Goal: Task Accomplishment & Management: Complete application form

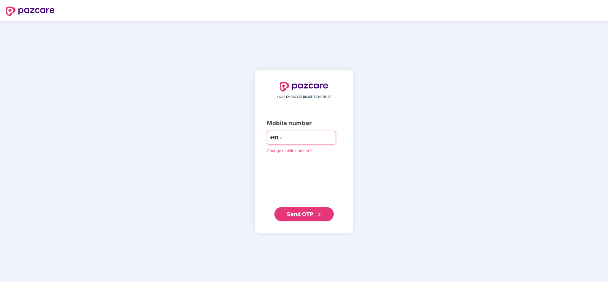
click at [308, 139] on input "number" at bounding box center [308, 138] width 49 height 10
type input "**********"
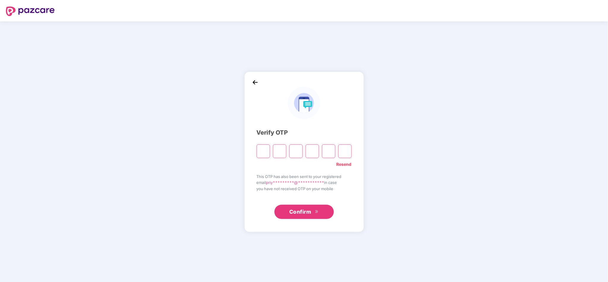
type input "*"
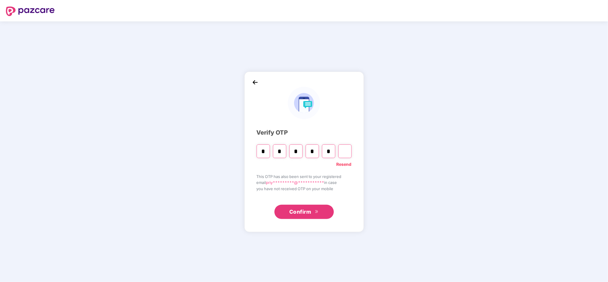
type input "*"
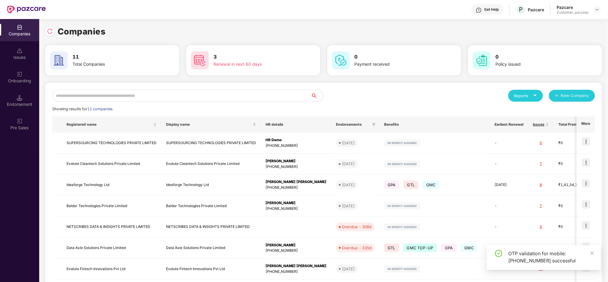
click at [122, 97] on input "text" at bounding box center [181, 96] width 259 height 12
click at [201, 96] on input "text" at bounding box center [181, 96] width 259 height 12
click at [12, 71] on div "Onboarding" at bounding box center [19, 77] width 39 height 22
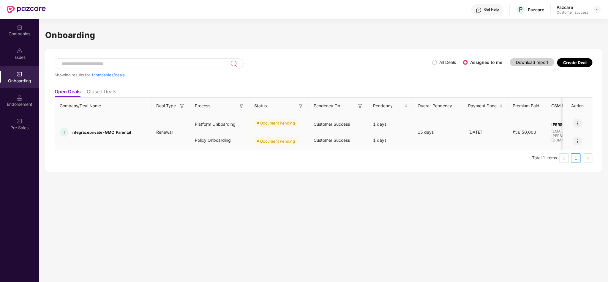
click at [576, 122] on img at bounding box center [578, 123] width 8 height 8
click at [567, 138] on span "Upload Documents" at bounding box center [550, 138] width 49 height 7
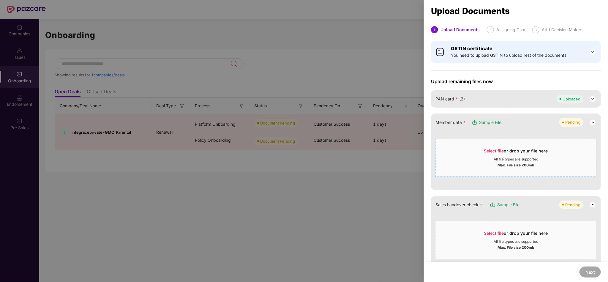
click at [499, 145] on span "Select file or drop your file here All file types are supported Max. File size …" at bounding box center [516, 158] width 160 height 29
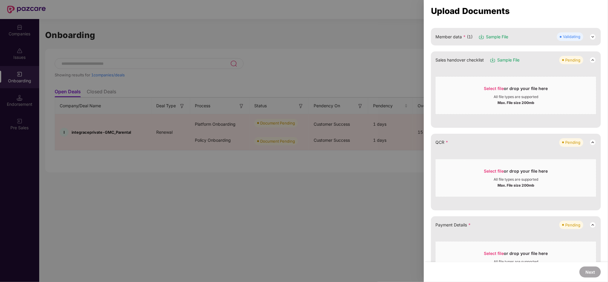
scroll to position [84, 0]
click at [477, 175] on div "Select file or drop your file here" at bounding box center [516, 174] width 160 height 9
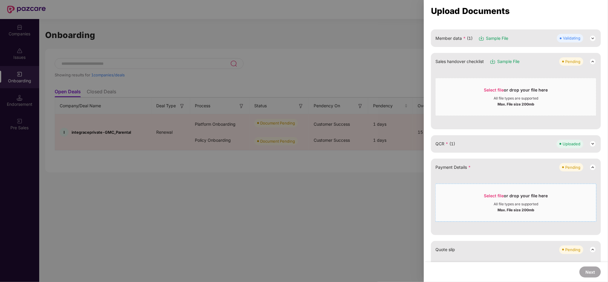
click at [556, 204] on div "All file types are supported" at bounding box center [516, 204] width 160 height 5
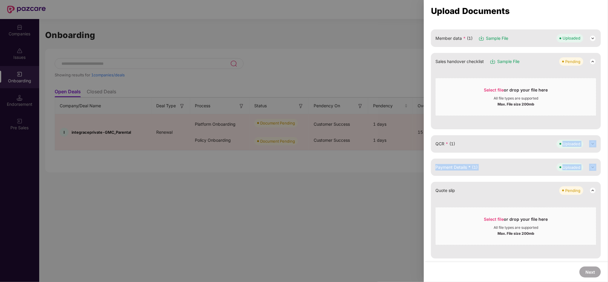
drag, startPoint x: 607, startPoint y: 153, endPoint x: 608, endPoint y: 168, distance: 15.2
click at [608, 168] on div "Upload Documents 1 Upload Documents 2 Assigning Csm 3 Add Decision Makers GSTIN…" at bounding box center [516, 141] width 184 height 282
click at [604, 201] on div "GSTIN certificate You need to upload GSTIN to upload rest of the documents Uplo…" at bounding box center [516, 231] width 184 height 556
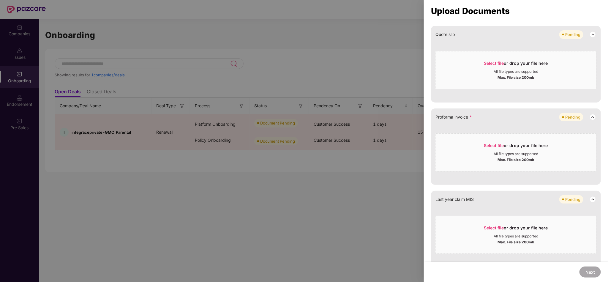
scroll to position [245, 0]
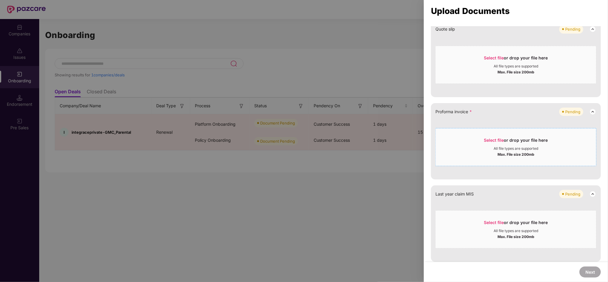
click at [478, 144] on div "Select file or drop your file here" at bounding box center [516, 141] width 160 height 9
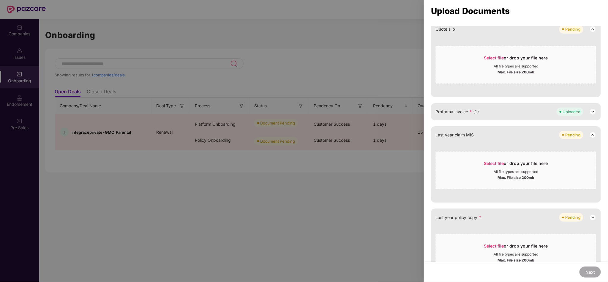
scroll to position [39, 0]
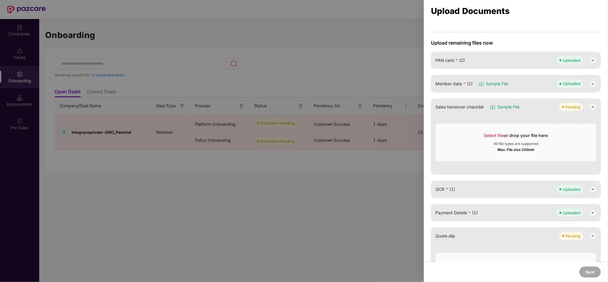
drag, startPoint x: 508, startPoint y: 203, endPoint x: 497, endPoint y: 216, distance: 16.6
click at [497, 216] on div "Upload remaining files now PAN card * (2) Uploaded Member data * (1) Sample Fil…" at bounding box center [516, 266] width 170 height 452
click at [497, 216] on div "Payment Details * (1) Uploaded" at bounding box center [516, 213] width 161 height 8
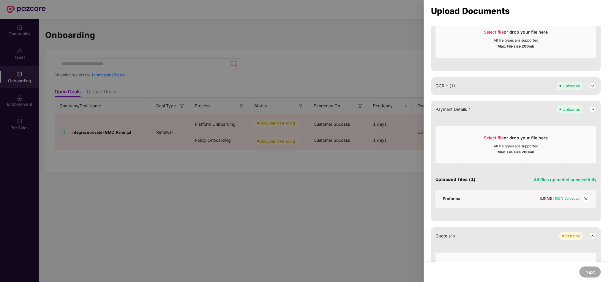
scroll to position [149, 0]
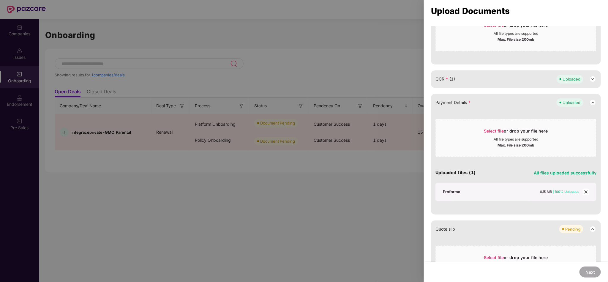
click at [585, 193] on icon "close" at bounding box center [586, 191] width 3 height 3
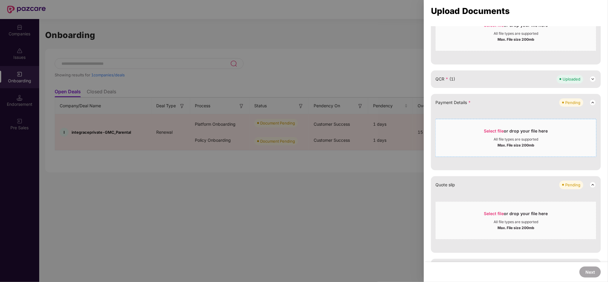
click at [525, 140] on div "All file types are supported" at bounding box center [516, 139] width 45 height 5
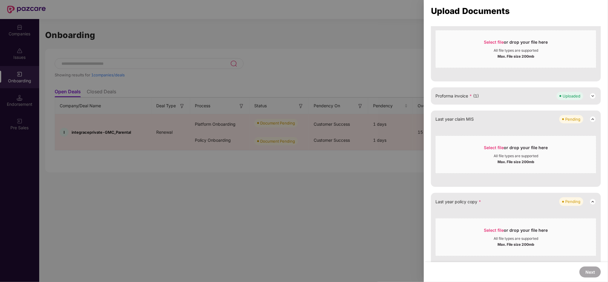
scroll to position [273, 0]
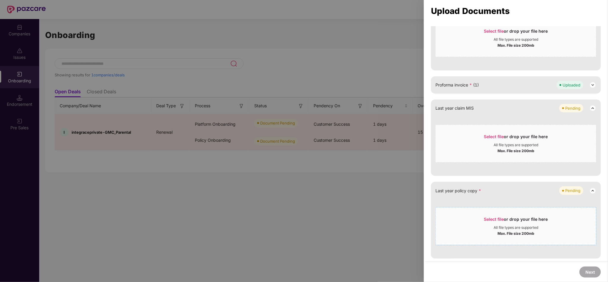
click at [474, 215] on span "Select file or drop your file here All file types are supported Max. File size …" at bounding box center [516, 226] width 160 height 29
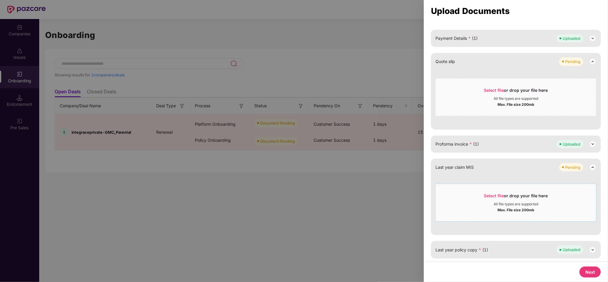
scroll to position [213, 0]
click at [591, 276] on button "Next" at bounding box center [590, 272] width 21 height 11
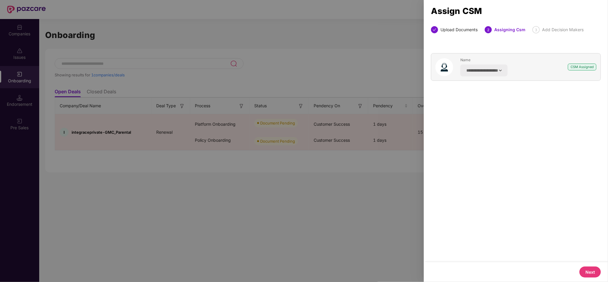
click at [594, 272] on button "Next" at bounding box center [590, 272] width 21 height 11
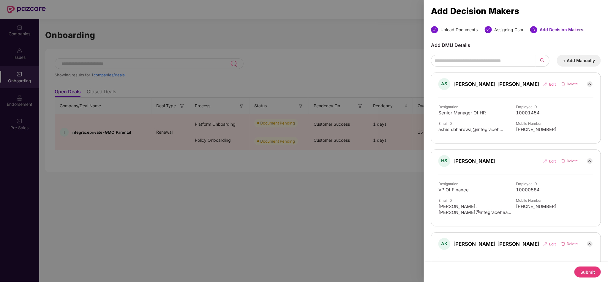
click at [594, 274] on button "Submit" at bounding box center [588, 272] width 26 height 11
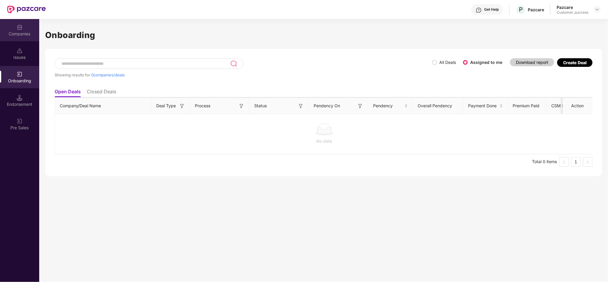
click at [12, 27] on div "Companies" at bounding box center [19, 30] width 39 height 22
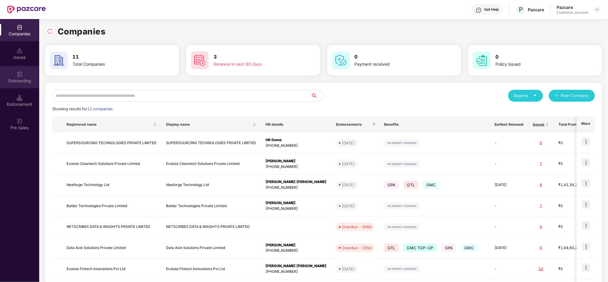
click at [19, 71] on img at bounding box center [20, 74] width 6 height 6
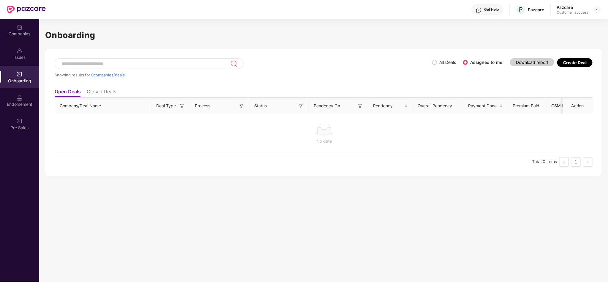
click at [21, 32] on div "Companies" at bounding box center [19, 34] width 39 height 6
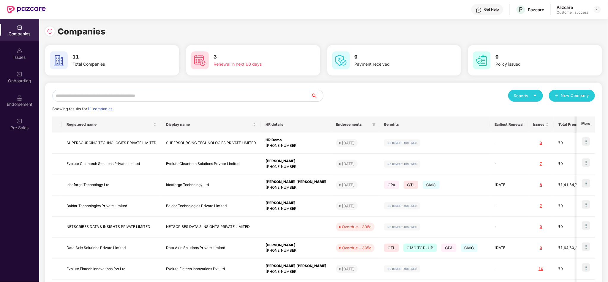
click at [158, 95] on input "text" at bounding box center [181, 96] width 259 height 12
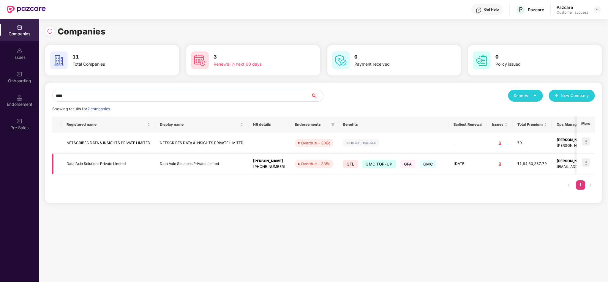
type input "****"
click at [588, 162] on img at bounding box center [586, 162] width 8 height 8
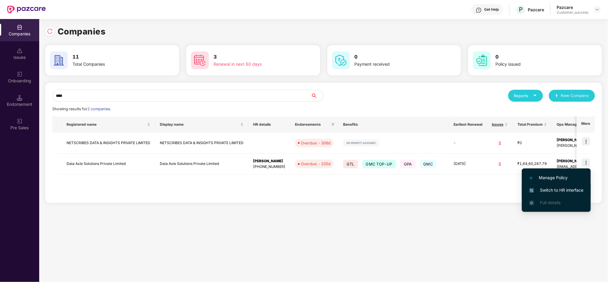
click at [573, 188] on span "Switch to HR interface" at bounding box center [557, 190] width 54 height 7
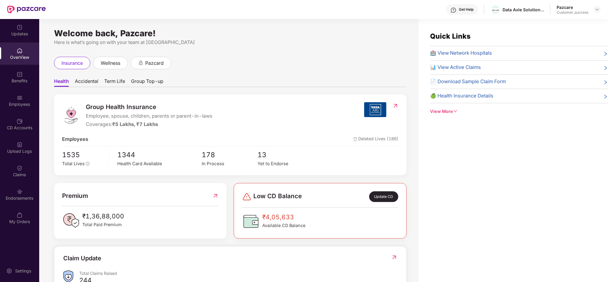
click at [464, 51] on span "🏥 View Network Hospitals" at bounding box center [462, 53] width 62 height 8
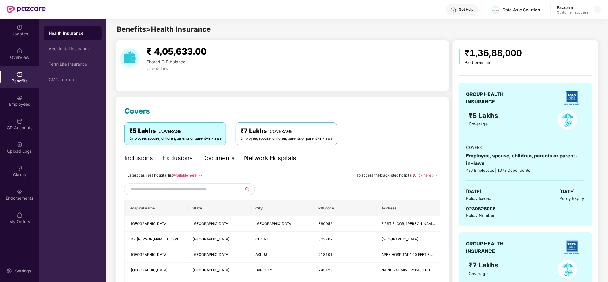
click at [431, 177] on link "Click here >>" at bounding box center [426, 175] width 23 height 4
click at [188, 187] on input "text" at bounding box center [181, 189] width 102 height 9
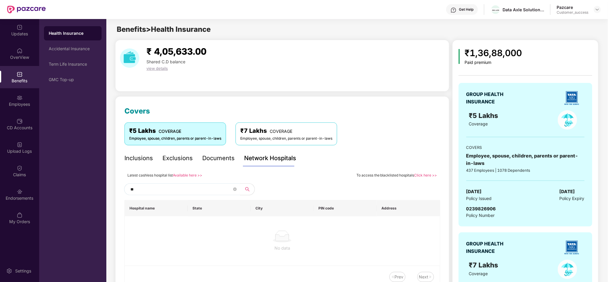
type input "*"
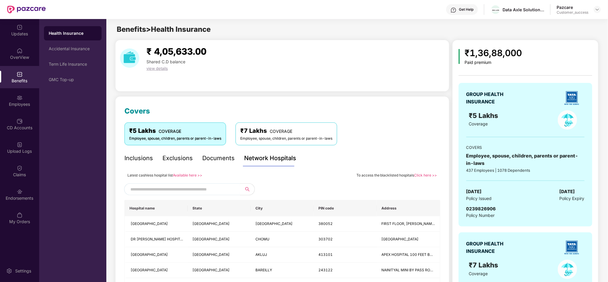
click at [426, 173] on link "Click here >>" at bounding box center [426, 175] width 23 height 4
click at [426, 177] on link "Click here >>" at bounding box center [426, 175] width 23 height 4
